Goal: Task Accomplishment & Management: Complete application form

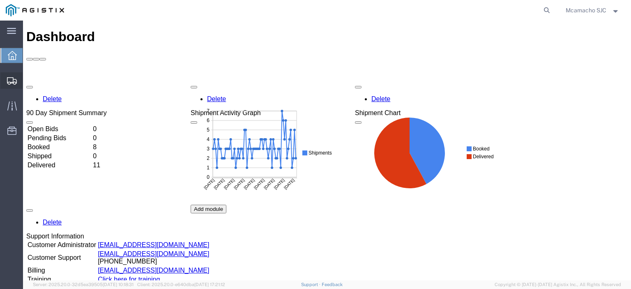
click at [9, 82] on icon at bounding box center [12, 80] width 10 height 7
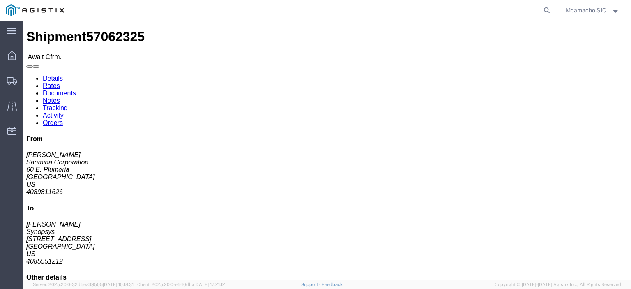
click link "Confirm"
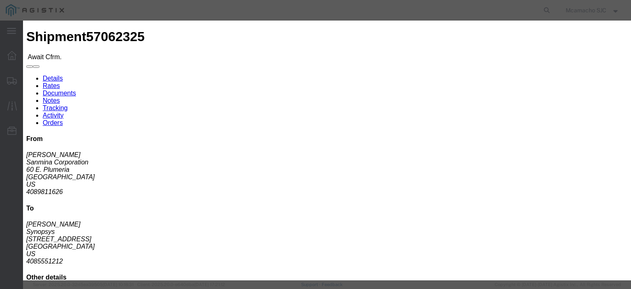
click input "text"
type input "1001005080"
type input "[PERSON_NAME]"
type input "4"
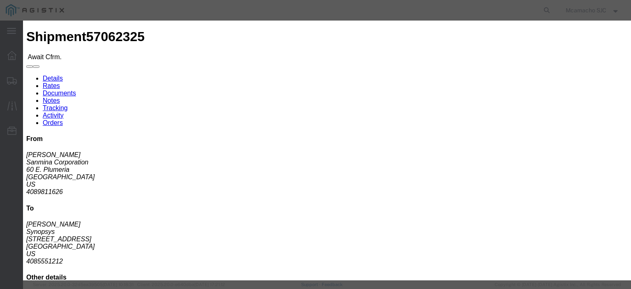
click select "Select Midnight 1 am 2 am 3 am 4 am 5 am 6 am 7 am 8 am 9 am 10 am 11 am 12 Noo…"
select select "1400"
click select "Select Midnight 1 am 2 am 3 am 4 am 5 am 6 am 7 am 8 am 9 am 10 am 11 am 12 Noo…"
click input "[DATE]"
drag, startPoint x: 243, startPoint y: 83, endPoint x: 247, endPoint y: 98, distance: 15.9
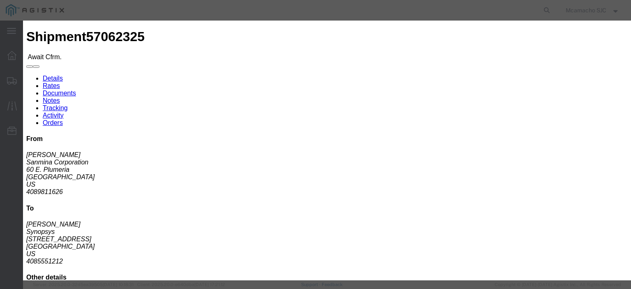
click td "8"
type input "[DATE]"
click select "Select Midnight 1 am 2 am 3 am 4 am 5 am 6 am 7 am 8 am 9 am 10 am 11 am 12 Noo…"
select select "1600"
click select "Select Midnight 1 am 2 am 3 am 4 am 5 am 6 am 7 am 8 am 9 am 10 am 11 am 12 Noo…"
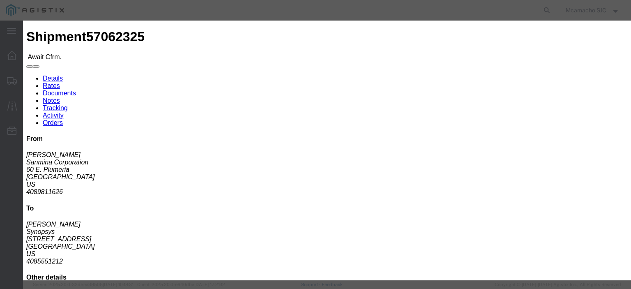
click button "Submit"
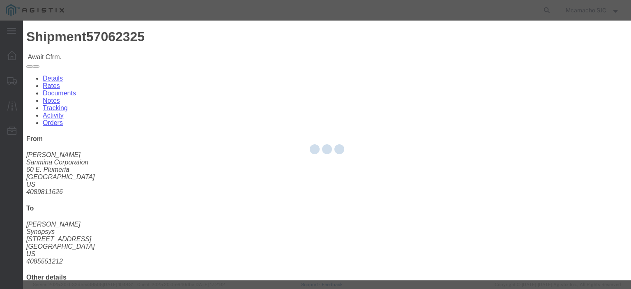
click at [249, 64] on div at bounding box center [327, 151] width 608 height 260
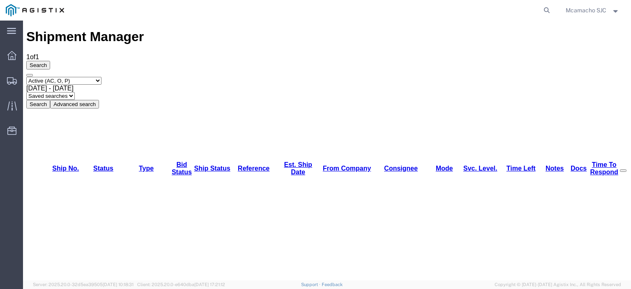
click at [53, 77] on select "Select status Active (AC, O, P) All Approved Awaiting Confirmation (AC) Booked …" at bounding box center [63, 81] width 75 height 8
select select "BOOK"
click at [26, 77] on select "Select status Active (AC, O, P) All Approved Awaiting Confirmation (AC) Booked …" at bounding box center [63, 81] width 75 height 8
click at [50, 100] on button "Search" at bounding box center [38, 104] width 24 height 9
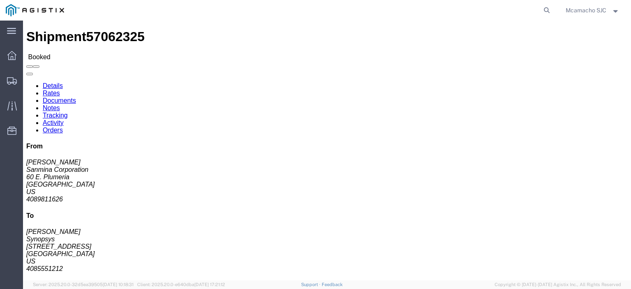
click link "Documents"
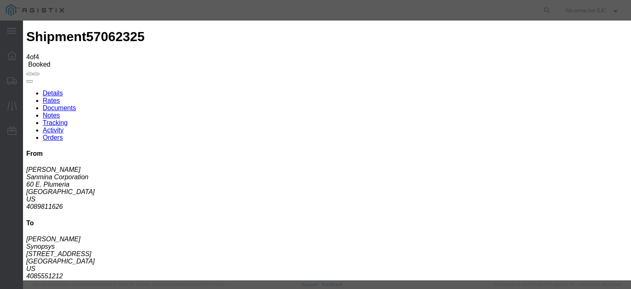
type input "C:\fakepath\1001005080.pdf"
type input "AIRGROUP"
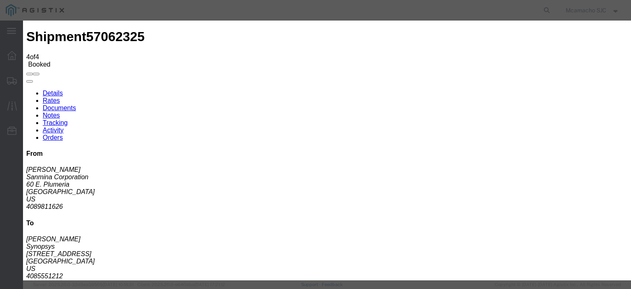
type input "HAWB"
select select "BILL_OF_LADING"
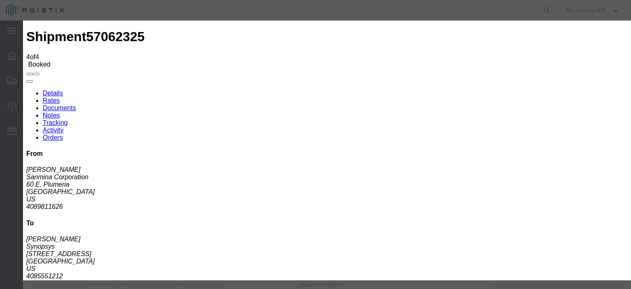
select select
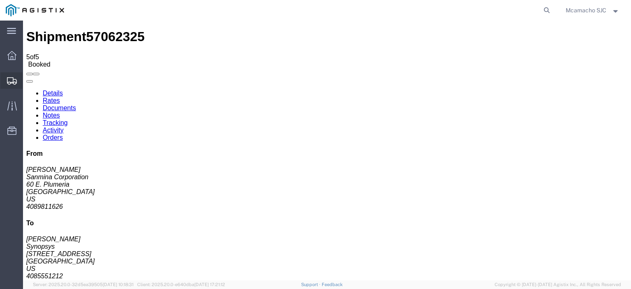
click at [14, 77] on icon at bounding box center [12, 80] width 10 height 7
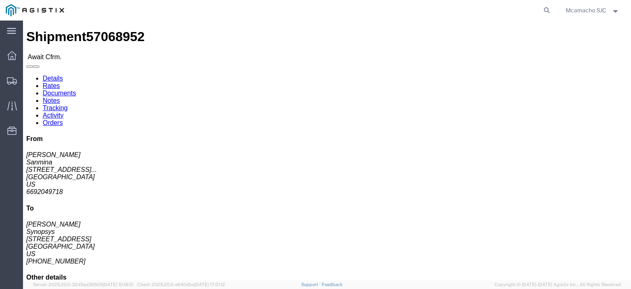
click link "Confirm"
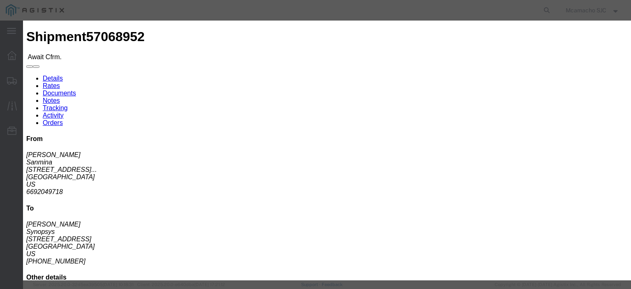
click input "text"
paste input "1001005093"
type input "1001005093"
type input "[PERSON_NAME]"
click input "4"
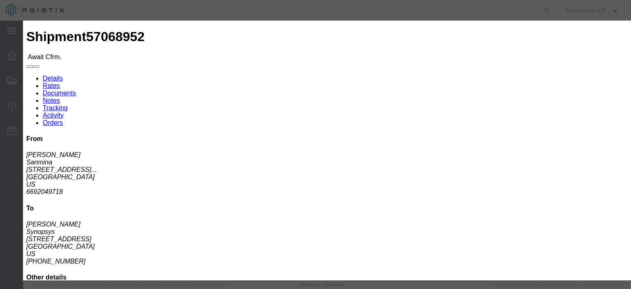
type input "4084571280"
click select "Select Midnight 1 am 2 am 3 am 4 am 5 am 6 am 7 am 8 am 9 am 10 am 11 am 12 Noo…"
select select "1400"
click select "Select Midnight 1 am 2 am 3 am 4 am 5 am 6 am 7 am 8 am 9 am 10 am 11 am 12 Noo…"
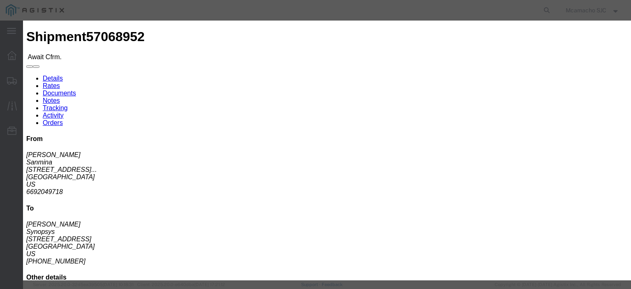
click input "[DATE]"
click td "8"
type input "[DATE]"
click select "Select Midnight 1 am 2 am 3 am 4 am 5 am 6 am 7 am 8 am 9 am 10 am 11 am 12 Noo…"
select select "1600"
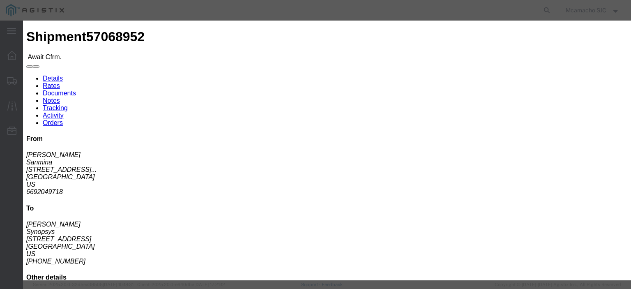
click select "Select Midnight 1 am 2 am 3 am 4 am 5 am 6 am 7 am 8 am 9 am 10 am 11 am 12 Noo…"
click button "Submit"
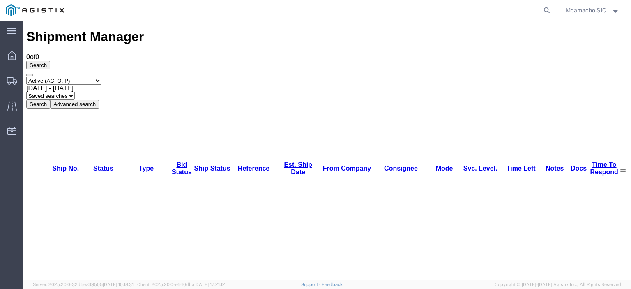
click at [93, 77] on select "Select status Active (AC, O, P) All Approved Awaiting Confirmation (AC) Booked …" at bounding box center [63, 81] width 75 height 8
select select "BOOK"
click at [26, 77] on select "Select status Active (AC, O, P) All Approved Awaiting Confirmation (AC) Booked …" at bounding box center [63, 81] width 75 height 8
click at [50, 100] on button "Search" at bounding box center [38, 104] width 24 height 9
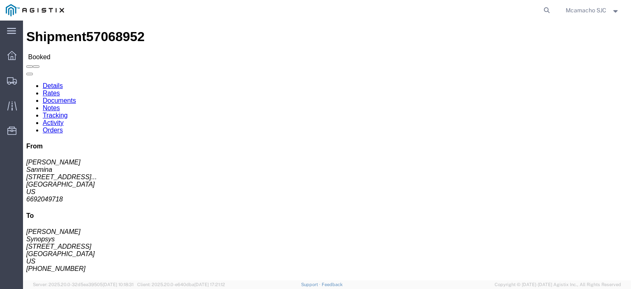
click link "Documents"
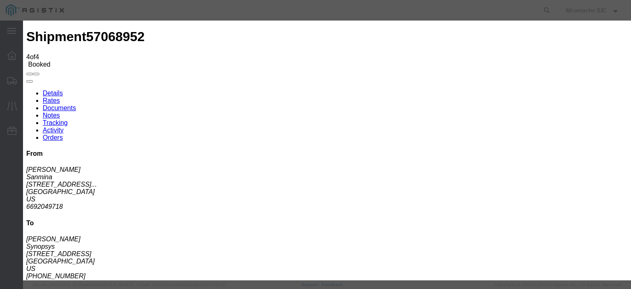
type input "C:\fakepath\1001005093.pdf"
type input "AIRGROUP"
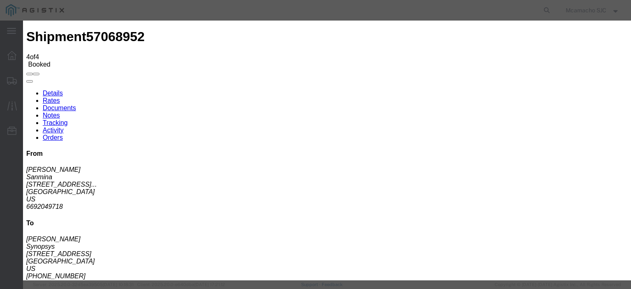
type input "HAWB"
select select "BILL_OF_LADING"
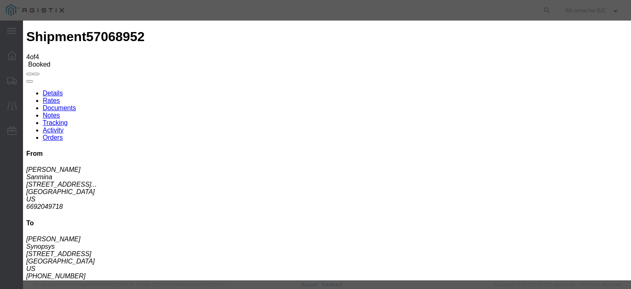
select select
